Goal: Information Seeking & Learning: Learn about a topic

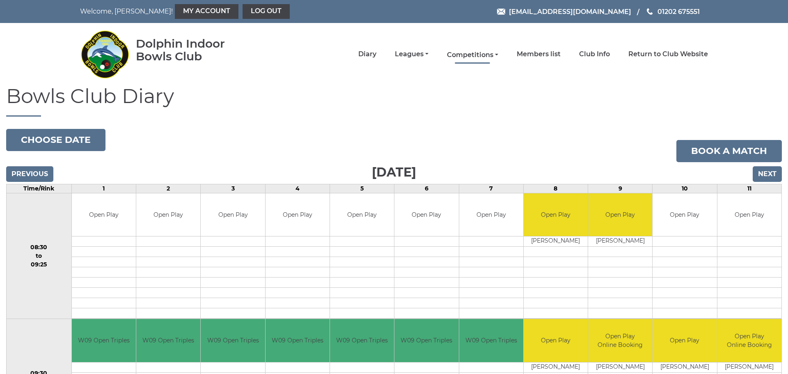
click at [470, 52] on link "Competitions" at bounding box center [472, 54] width 51 height 9
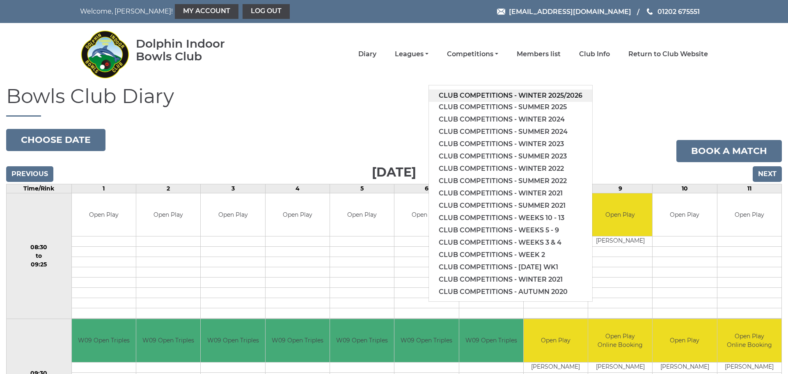
click at [467, 93] on link "Club competitions - Winter 2025/2026" at bounding box center [510, 95] width 163 height 12
click at [467, 93] on h1 "Bowls Club Diary" at bounding box center [393, 100] width 775 height 31
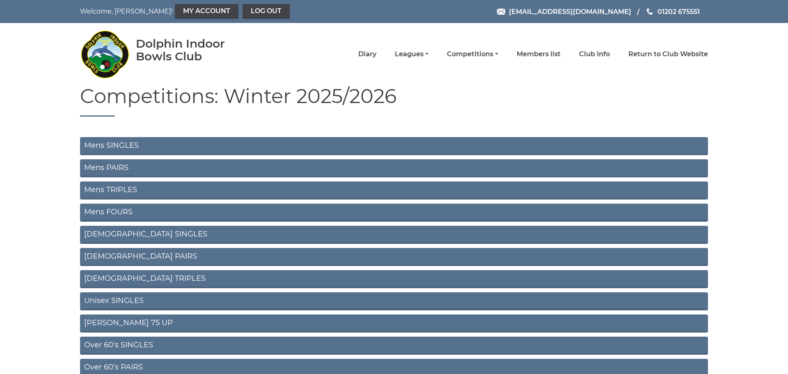
click at [120, 145] on link "Mens SINGLES" at bounding box center [394, 146] width 628 height 18
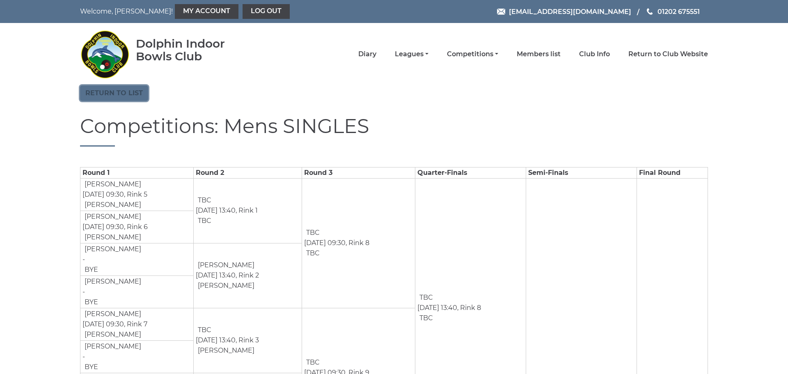
click at [119, 93] on link "Return to list" at bounding box center [114, 93] width 68 height 16
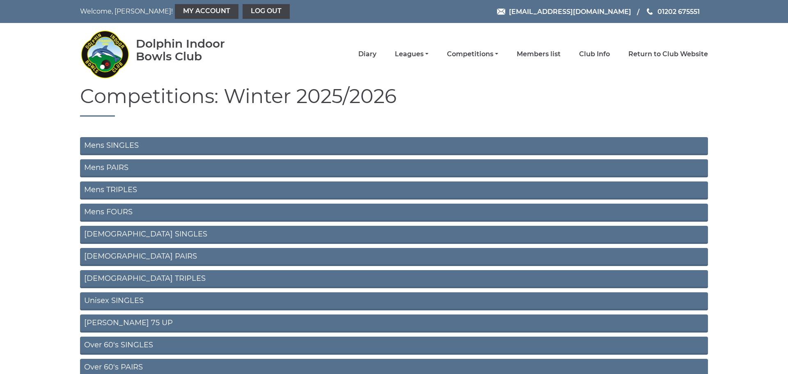
click at [100, 170] on link "Mens PAIRS" at bounding box center [394, 168] width 628 height 18
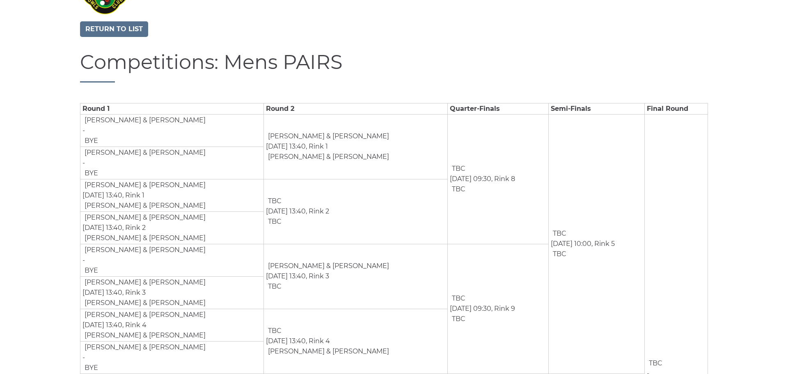
scroll to position [85, 0]
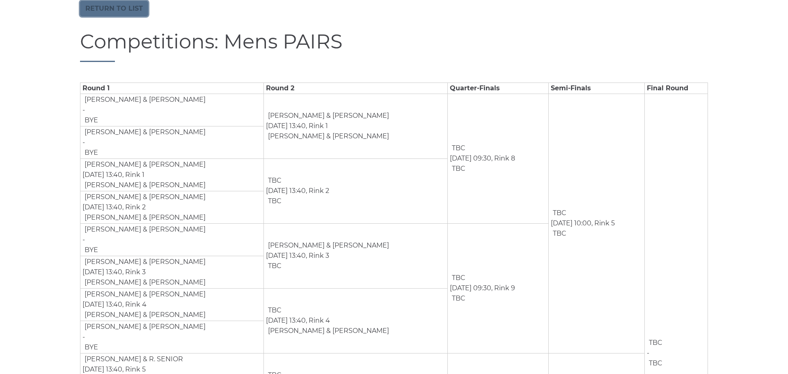
click at [92, 13] on link "Return to list" at bounding box center [114, 9] width 68 height 16
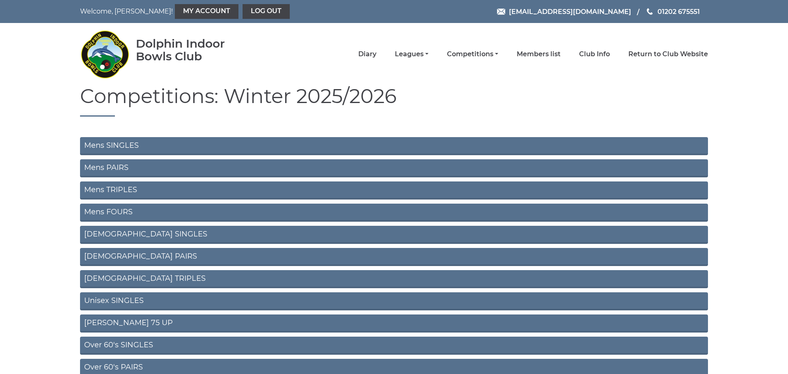
click at [111, 188] on link "Mens TRIPLES" at bounding box center [394, 190] width 628 height 18
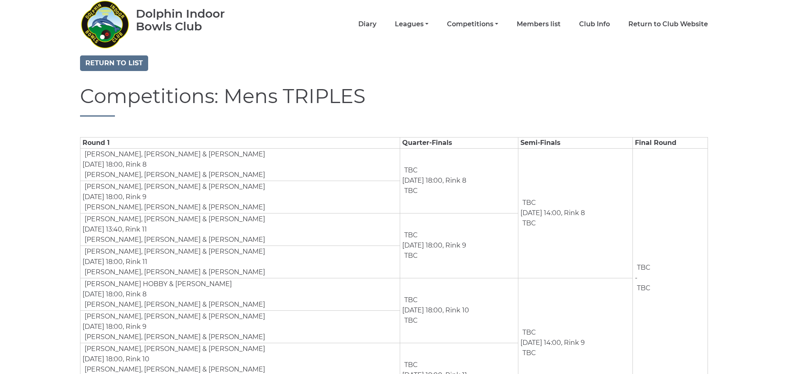
scroll to position [31, 0]
click at [119, 62] on link "Return to list" at bounding box center [114, 63] width 68 height 16
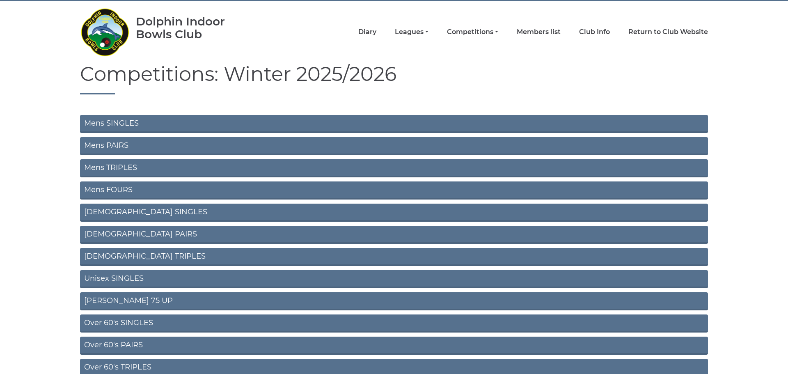
scroll to position [23, 0]
click at [129, 279] on link "Unisex SINGLES" at bounding box center [394, 279] width 628 height 18
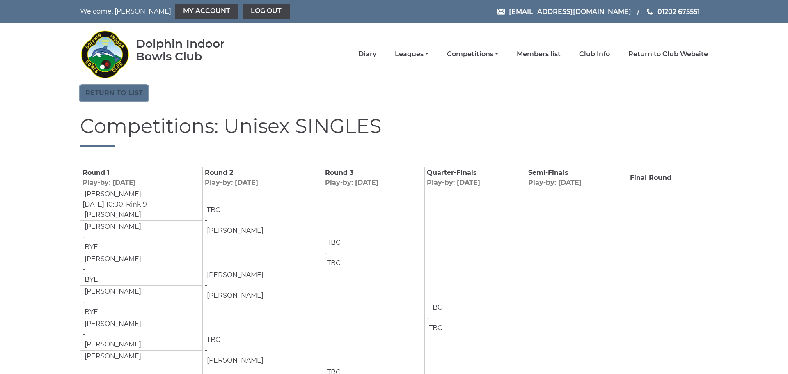
click at [97, 89] on link "Return to list" at bounding box center [114, 93] width 68 height 16
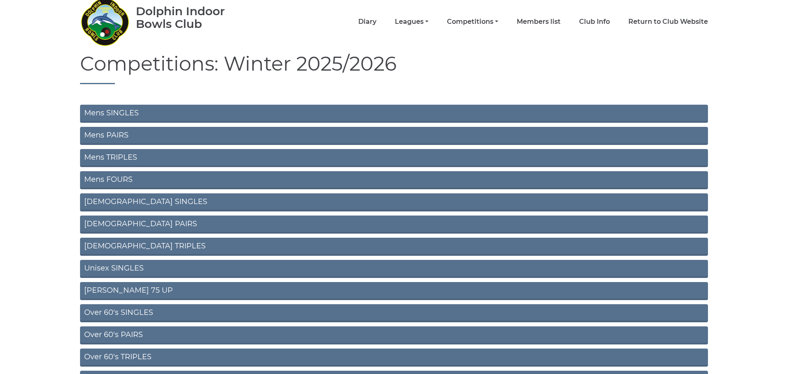
scroll to position [45, 0]
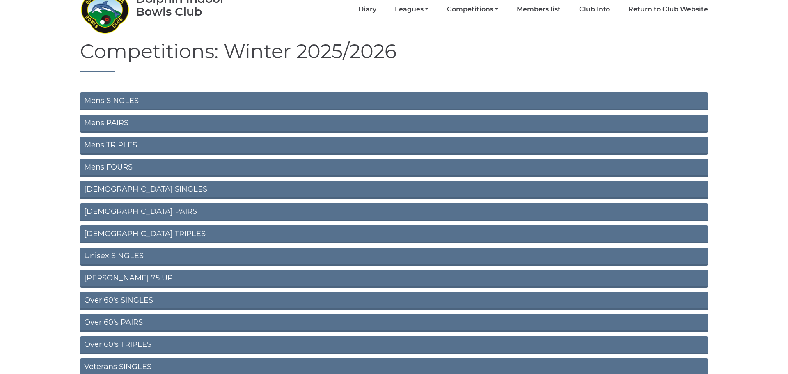
click at [136, 277] on link "Ron Jeffery 75 UP" at bounding box center [394, 279] width 628 height 18
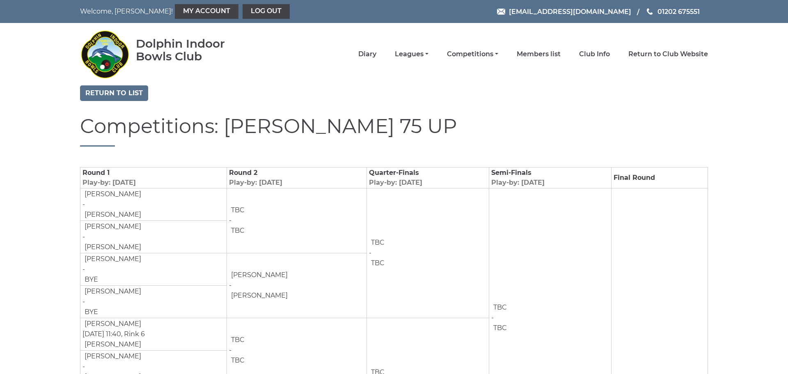
click at [603, 178] on td "Semi-Finals Play-by: [DATE]" at bounding box center [550, 177] width 122 height 21
click at [119, 94] on link "Return to list" at bounding box center [114, 93] width 68 height 16
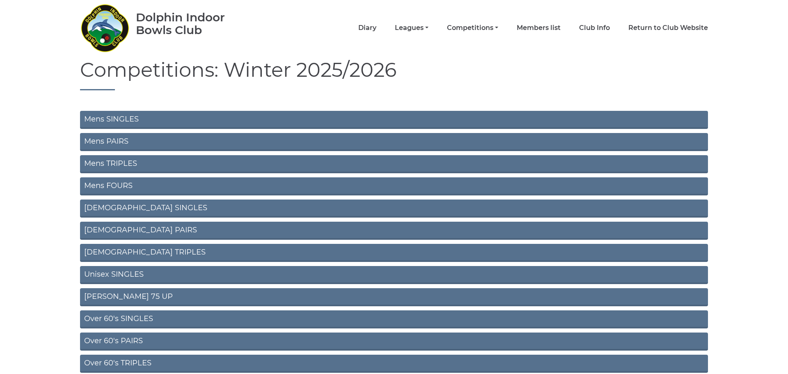
scroll to position [34, 0]
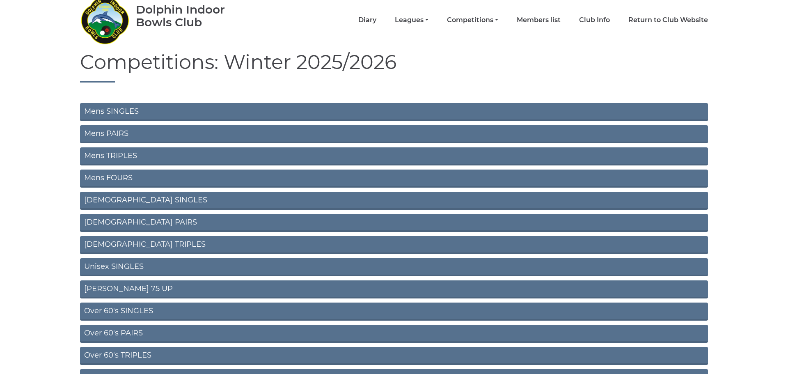
click at [109, 308] on link "Over 60's SINGLES" at bounding box center [394, 311] width 628 height 18
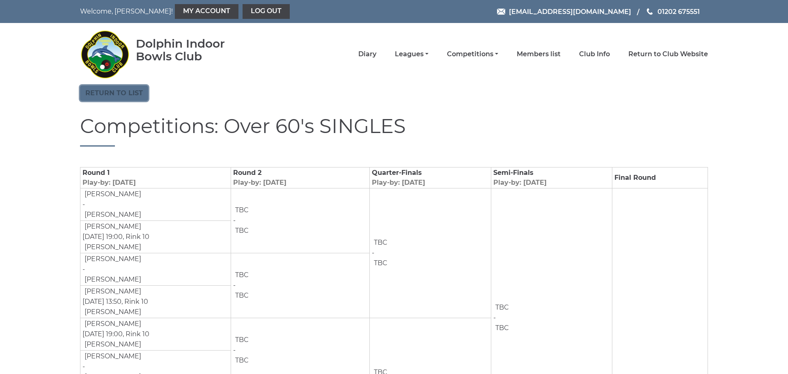
click at [122, 95] on link "Return to list" at bounding box center [114, 93] width 68 height 16
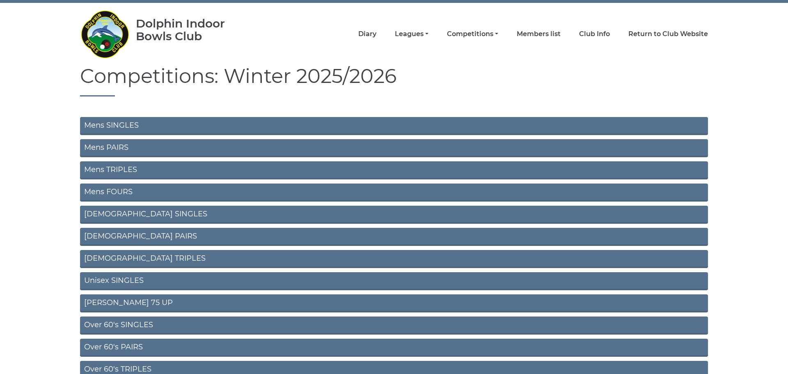
scroll to position [26, 0]
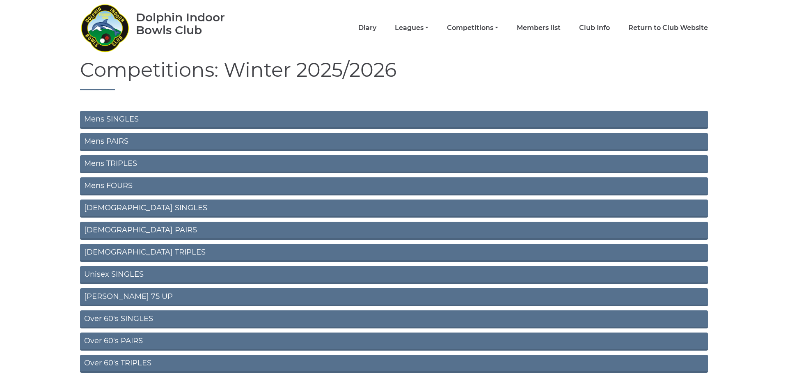
click at [125, 339] on link "Over 60's PAIRS" at bounding box center [394, 341] width 628 height 18
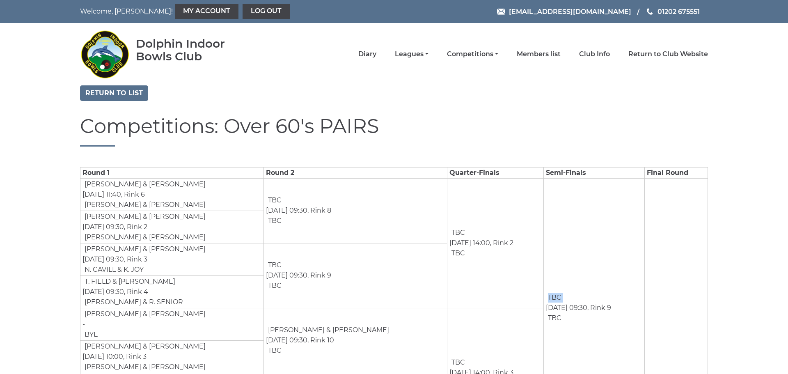
click at [603, 179] on td "TBC Feb 21st, 09:30, Rink 9 TBC" at bounding box center [593, 307] width 101 height 259
click at [111, 93] on link "Return to list" at bounding box center [114, 93] width 68 height 16
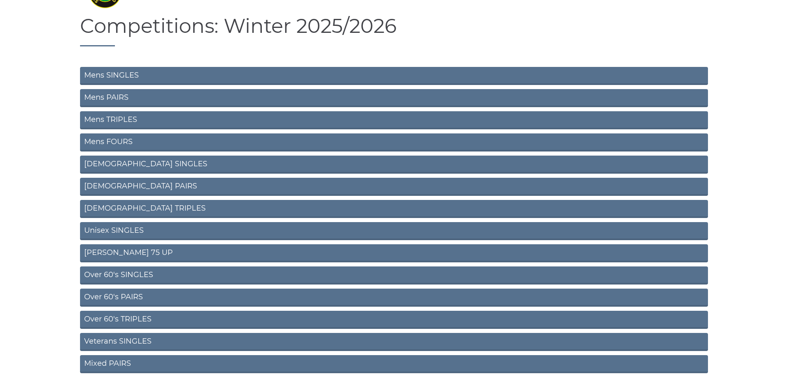
scroll to position [72, 0]
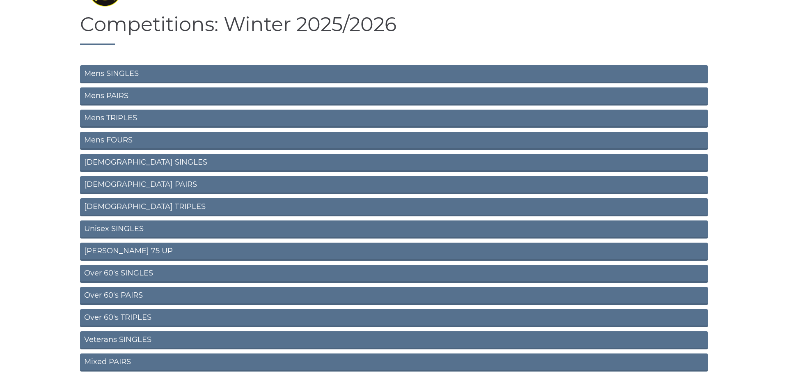
click at [114, 320] on link "Over 60's TRIPLES" at bounding box center [394, 318] width 628 height 18
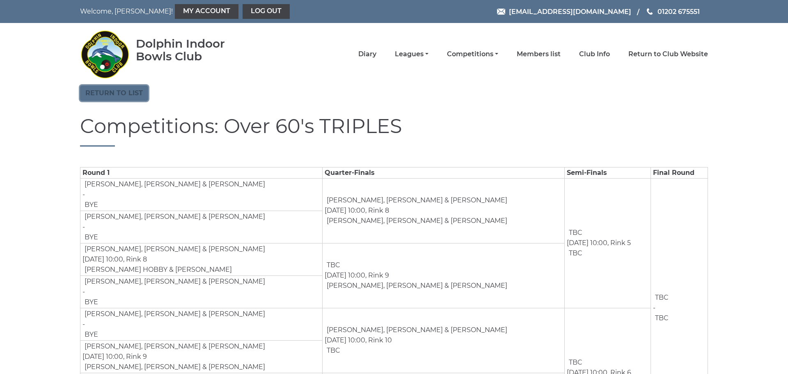
click at [107, 88] on link "Return to list" at bounding box center [114, 93] width 68 height 16
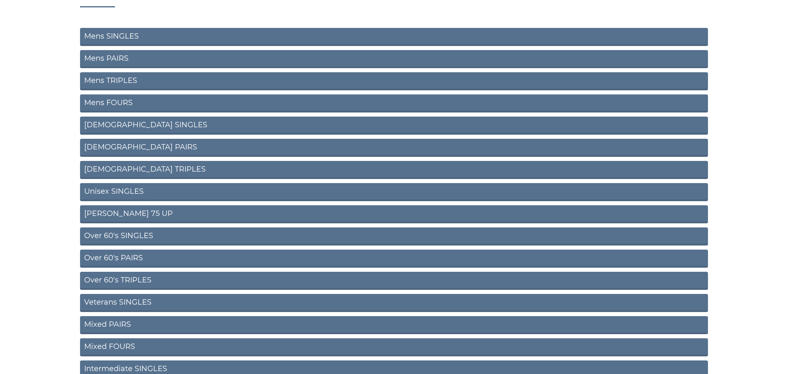
scroll to position [112, 0]
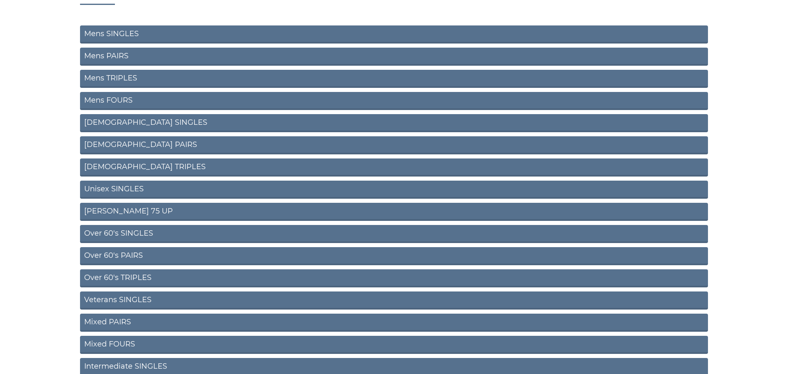
click at [121, 297] on link "Veterans SINGLES" at bounding box center [394, 300] width 628 height 18
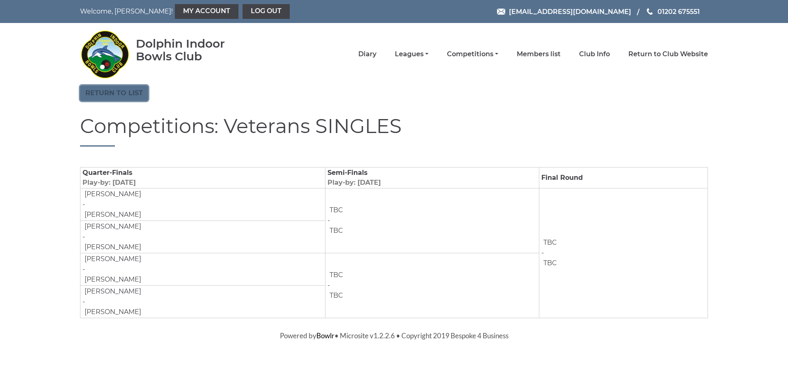
click at [132, 91] on link "Return to list" at bounding box center [114, 93] width 68 height 16
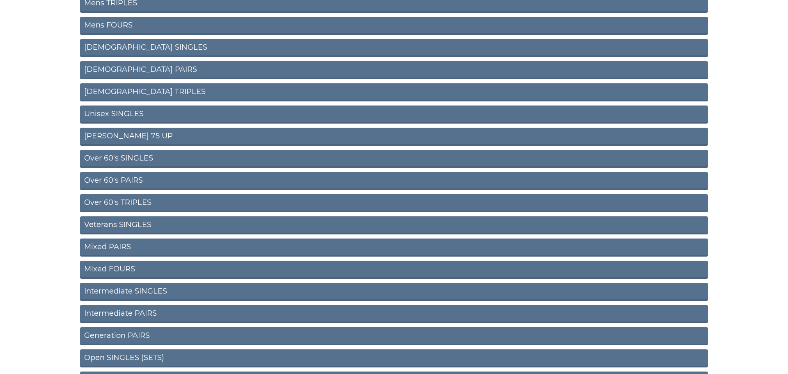
scroll to position [189, 0]
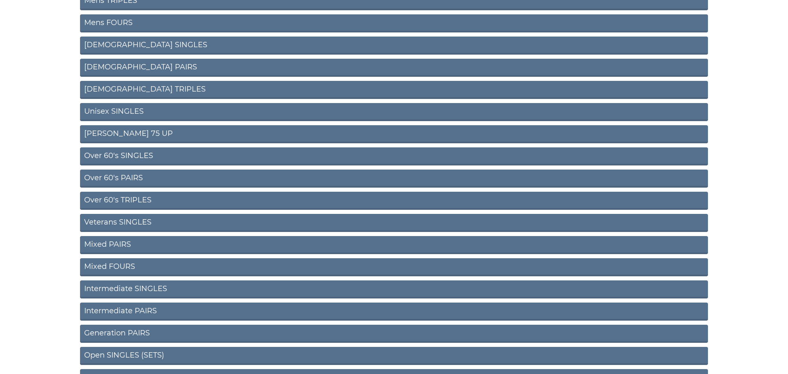
click at [141, 286] on link "Intermediate SINGLES" at bounding box center [394, 289] width 628 height 18
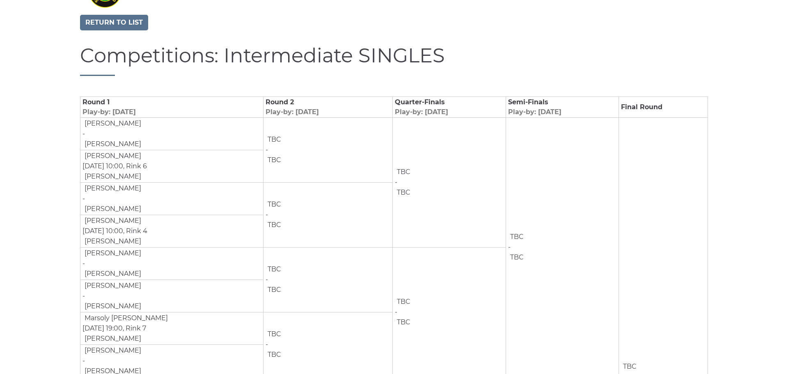
scroll to position [78, 0]
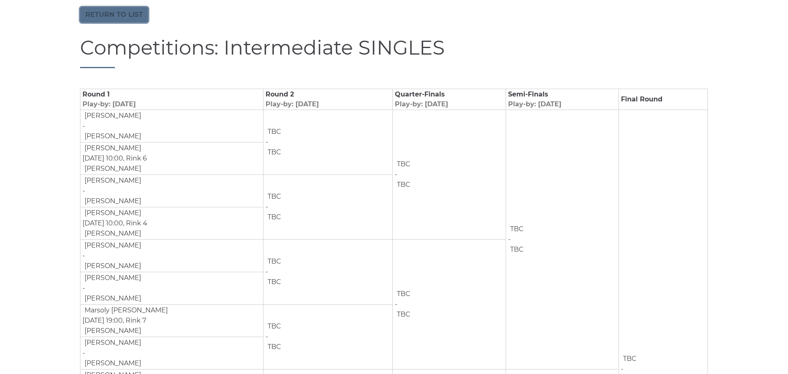
click at [134, 13] on link "Return to list" at bounding box center [114, 15] width 68 height 16
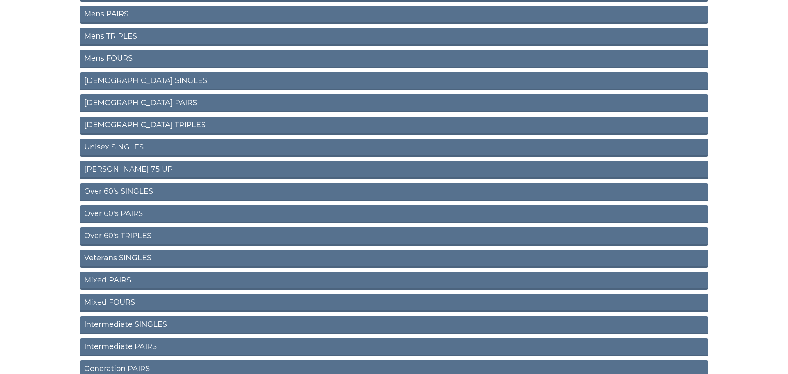
scroll to position [174, 0]
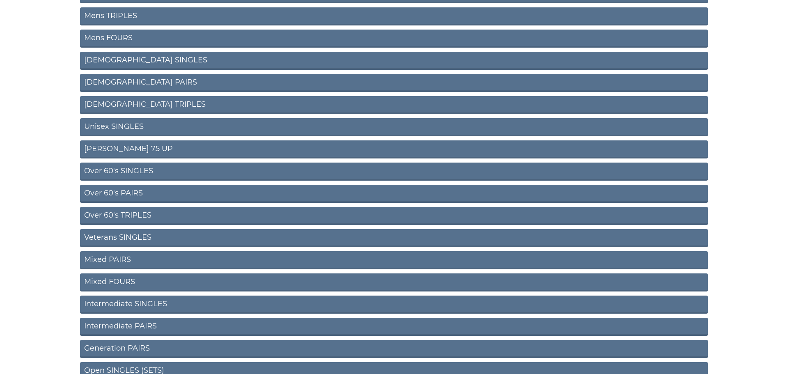
click at [120, 325] on link "Intermediate PAIRS" at bounding box center [394, 327] width 628 height 18
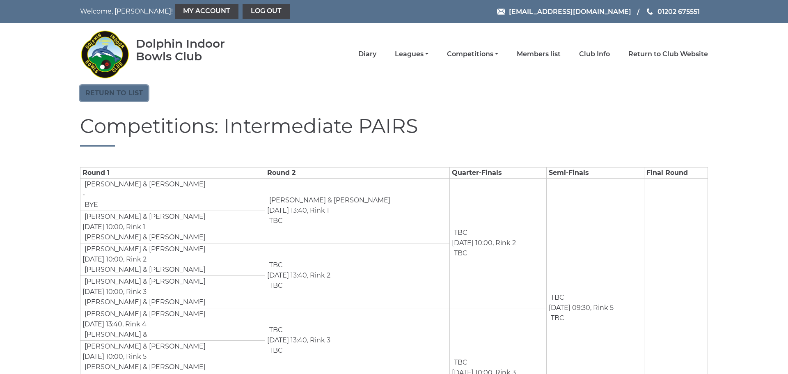
click at [115, 94] on link "Return to list" at bounding box center [114, 93] width 68 height 16
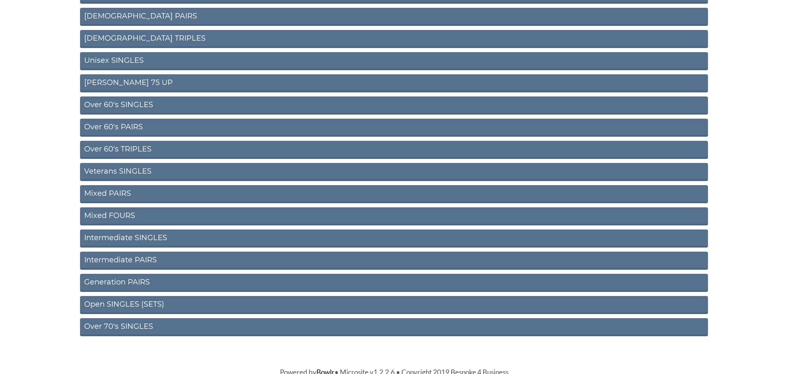
scroll to position [241, 0]
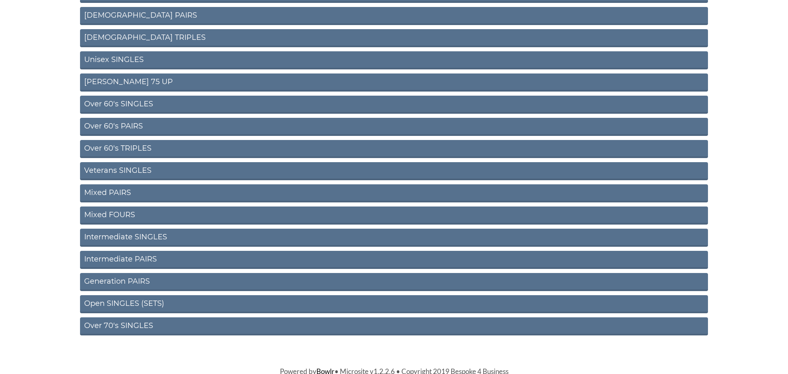
click at [125, 302] on link "Open SINGLES (SETS)" at bounding box center [394, 304] width 628 height 18
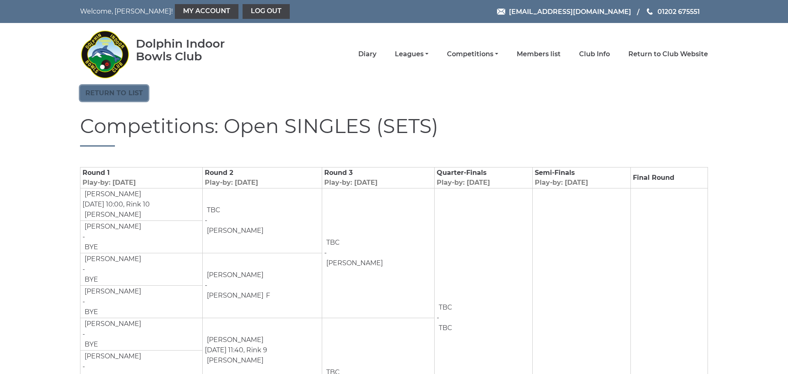
click at [125, 93] on link "Return to list" at bounding box center [114, 93] width 68 height 16
